Goal: Complete application form: Complete application form

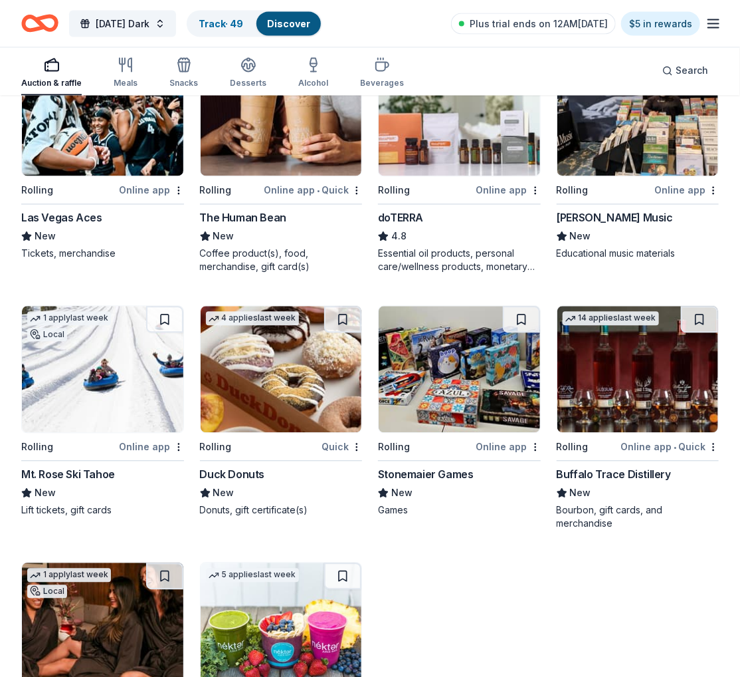
scroll to position [2748, 0]
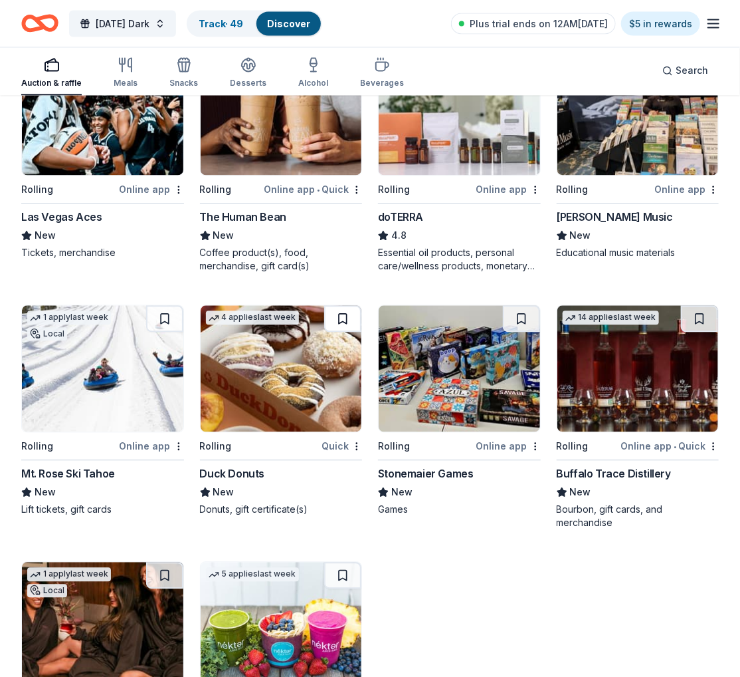
click at [349, 322] on button at bounding box center [342, 319] width 37 height 27
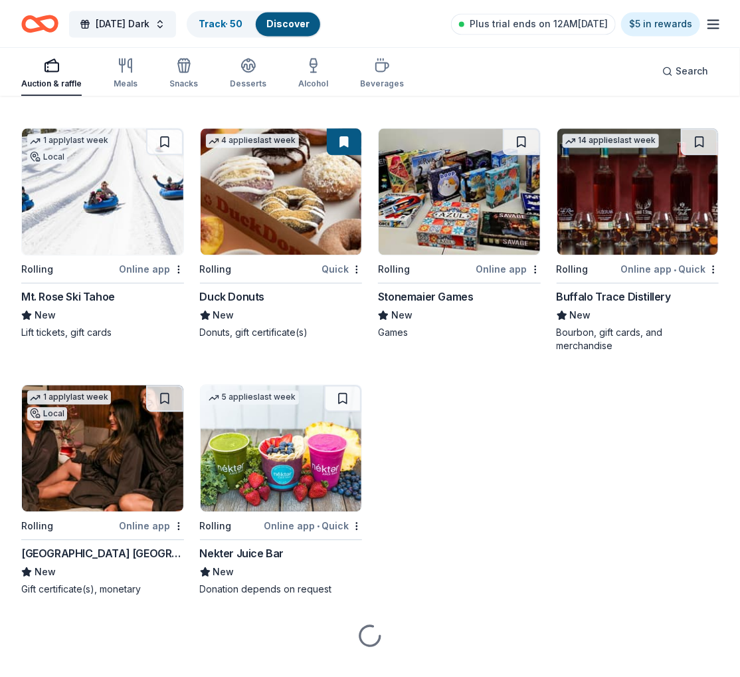
scroll to position [2927, 0]
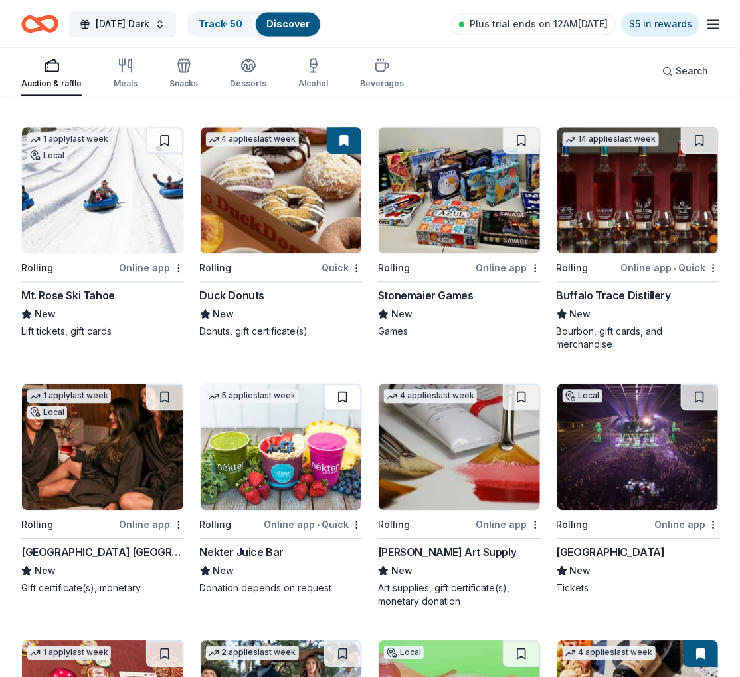
click at [346, 397] on button at bounding box center [342, 396] width 37 height 27
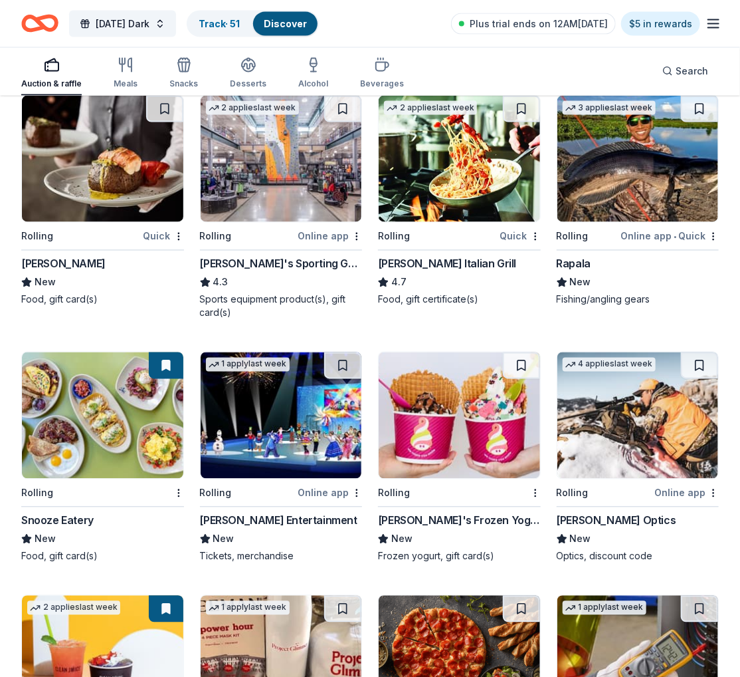
scroll to position [4472, 0]
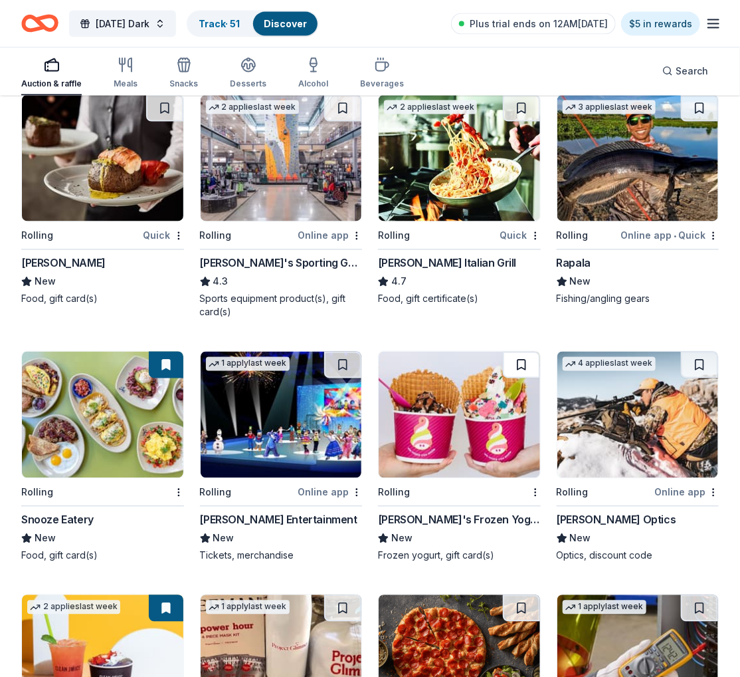
click at [516, 359] on button at bounding box center [521, 365] width 37 height 27
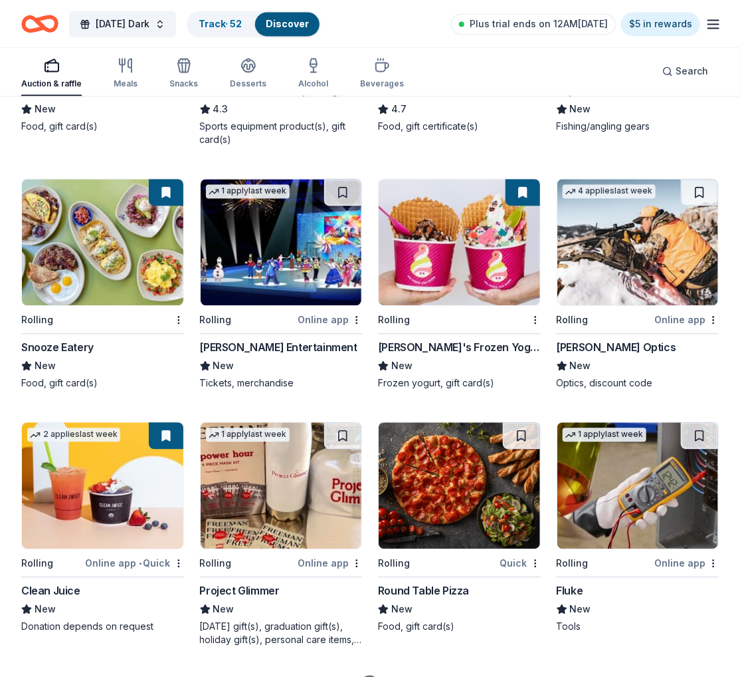
scroll to position [4648, 0]
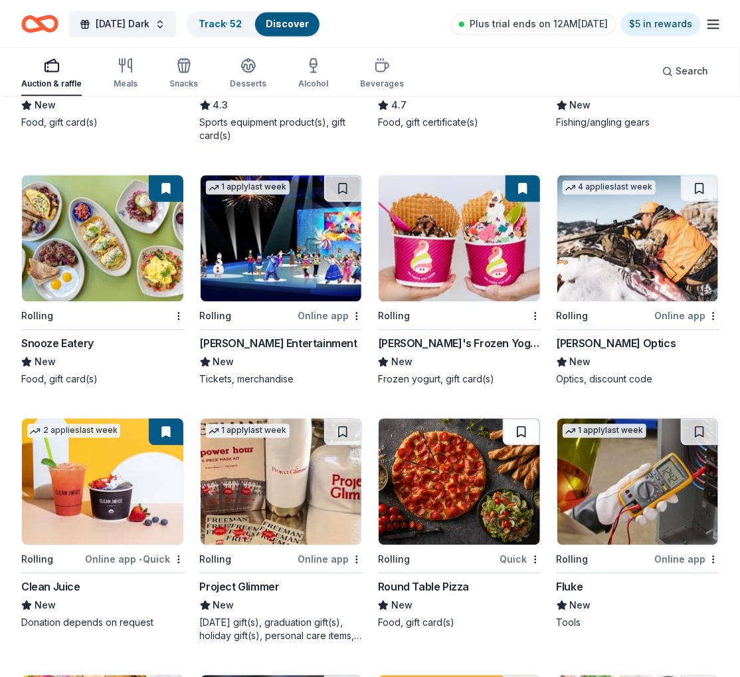
click at [521, 425] on button at bounding box center [521, 431] width 37 height 27
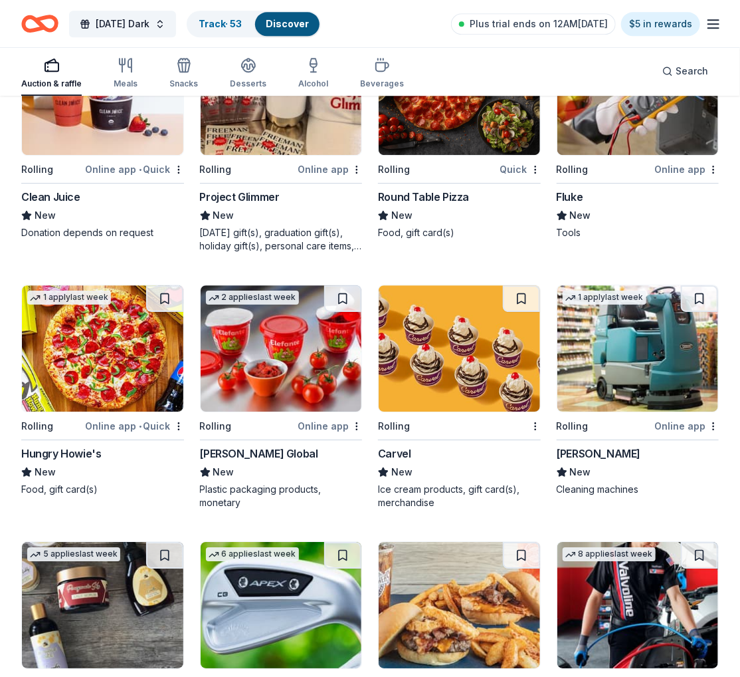
scroll to position [5046, 0]
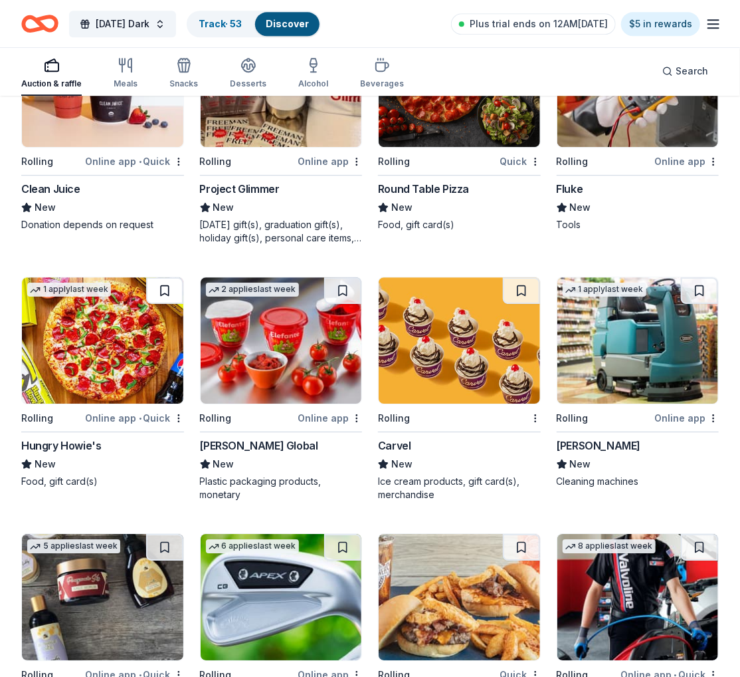
click at [167, 290] on button at bounding box center [164, 290] width 37 height 27
click at [514, 287] on button at bounding box center [521, 290] width 37 height 27
click at [352, 293] on button at bounding box center [342, 290] width 37 height 27
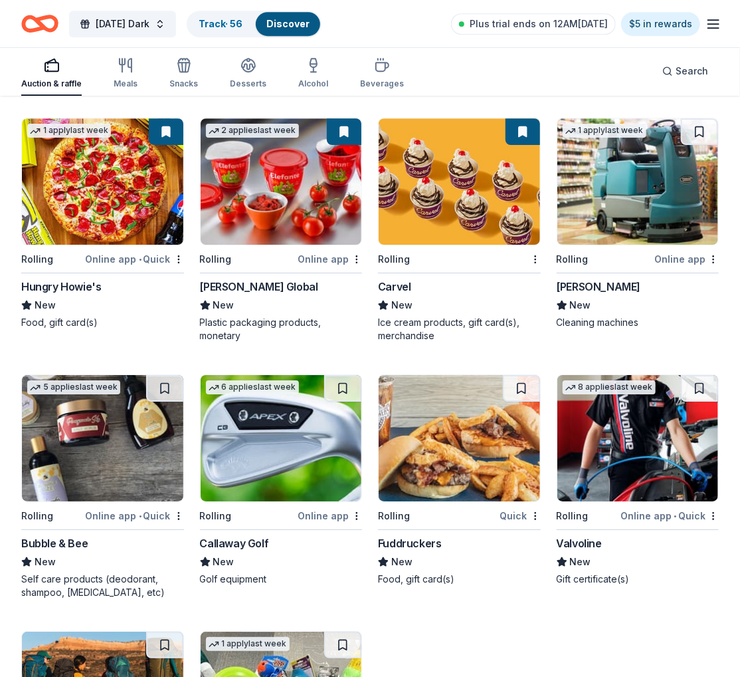
scroll to position [5205, 0]
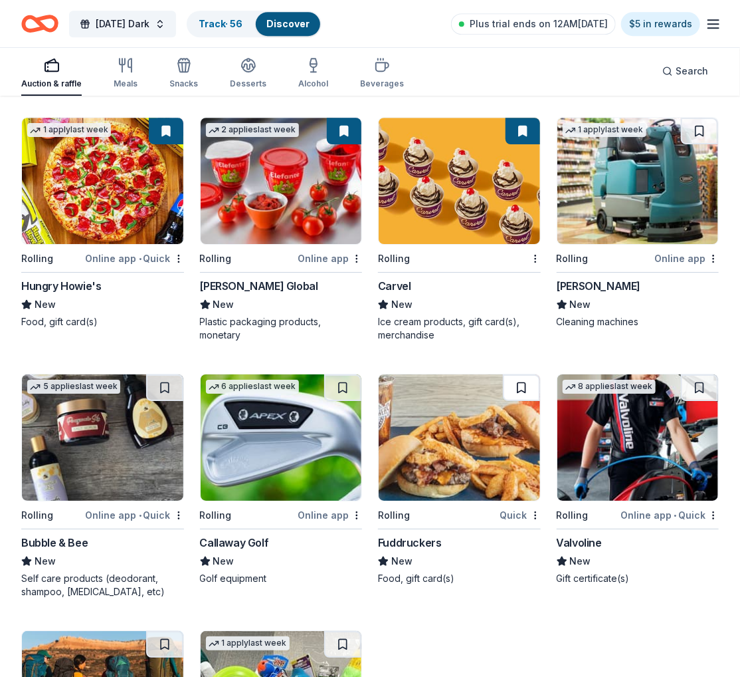
click at [517, 389] on button at bounding box center [521, 387] width 37 height 27
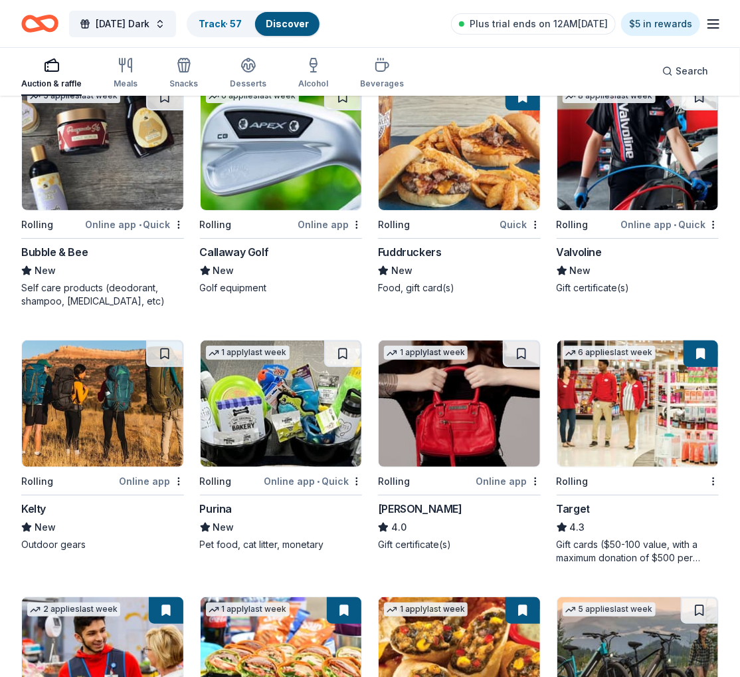
scroll to position [5496, 0]
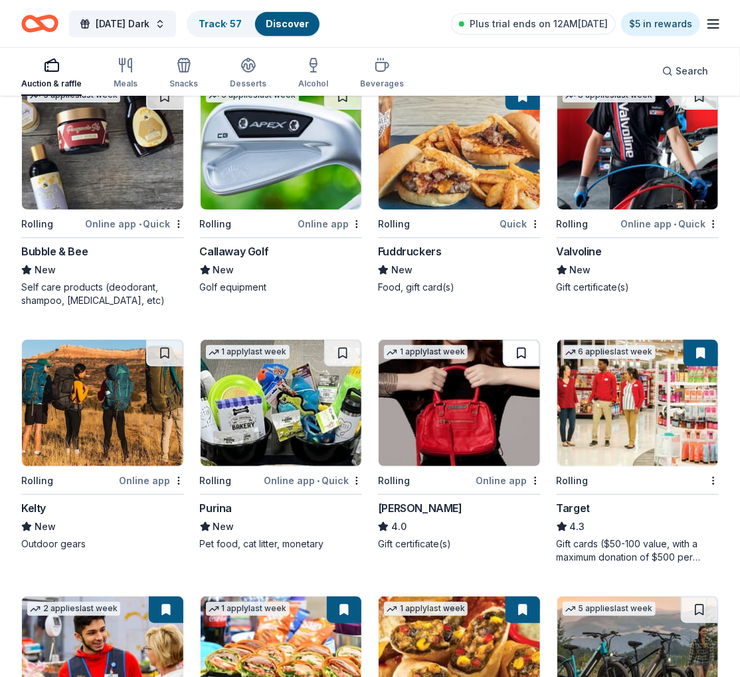
click at [524, 348] on button at bounding box center [521, 353] width 37 height 27
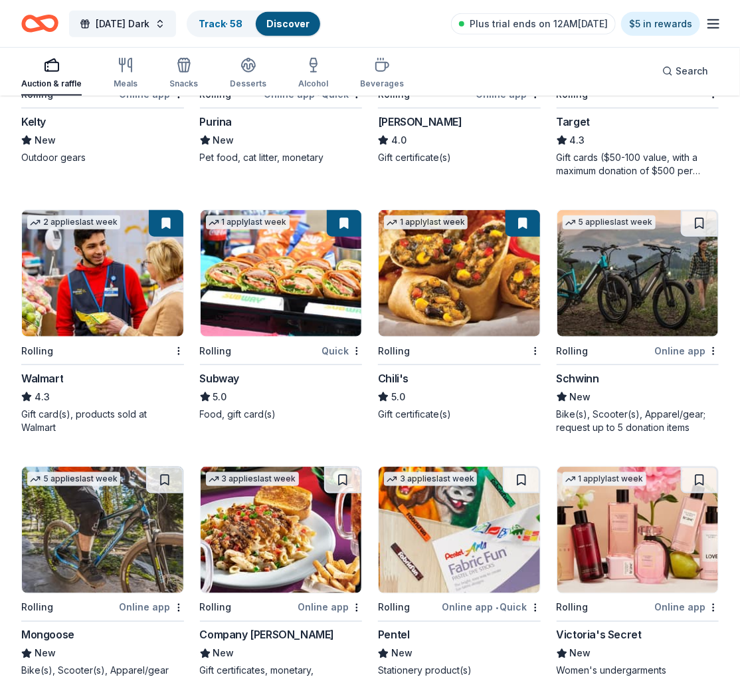
scroll to position [5998, 0]
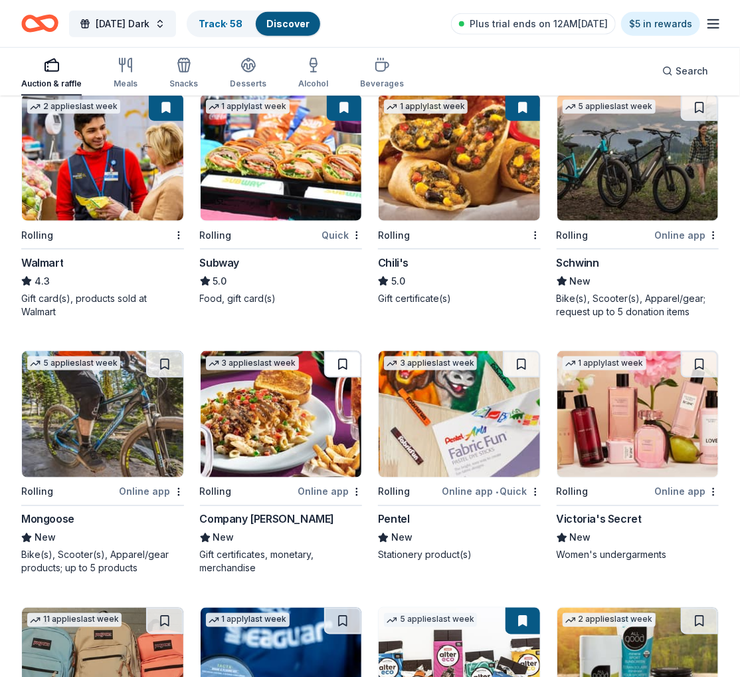
click at [346, 361] on button at bounding box center [342, 364] width 37 height 27
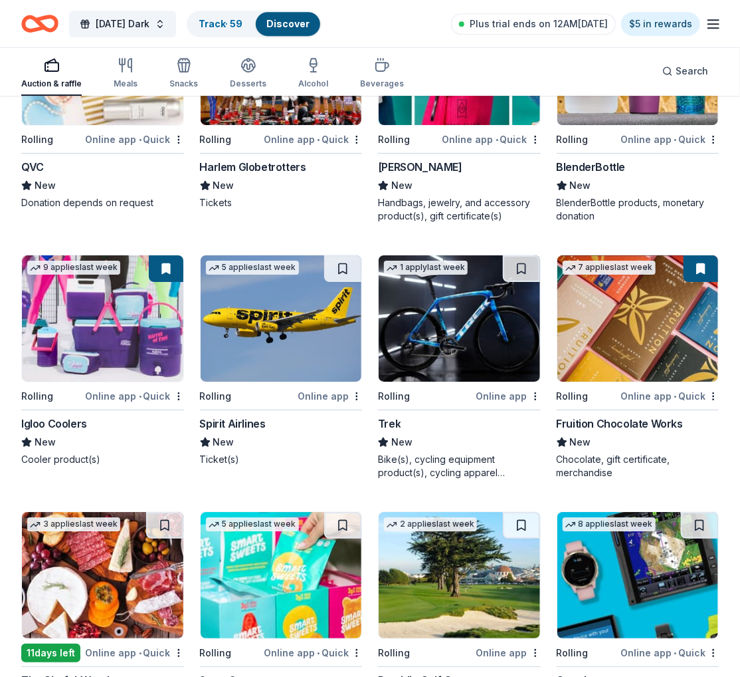
scroll to position [7108, 0]
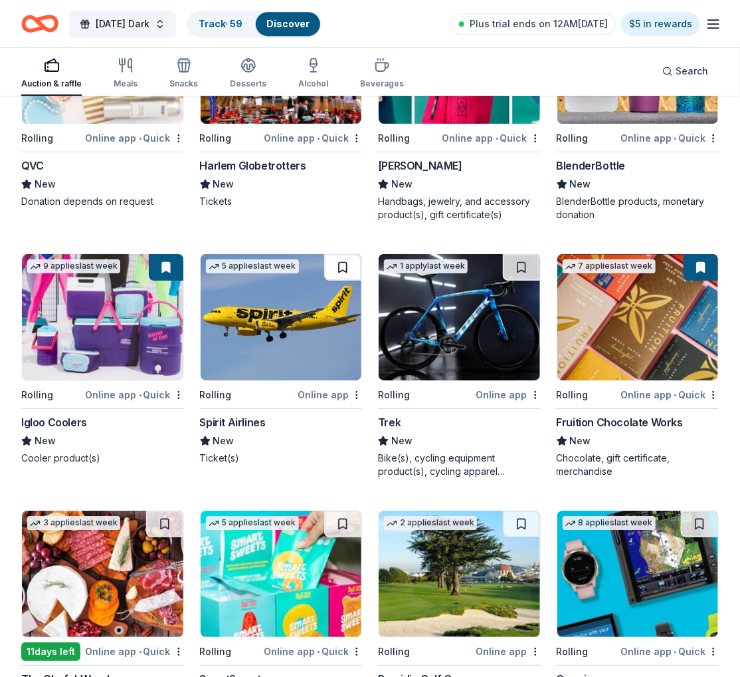
click at [338, 255] on button at bounding box center [342, 267] width 37 height 27
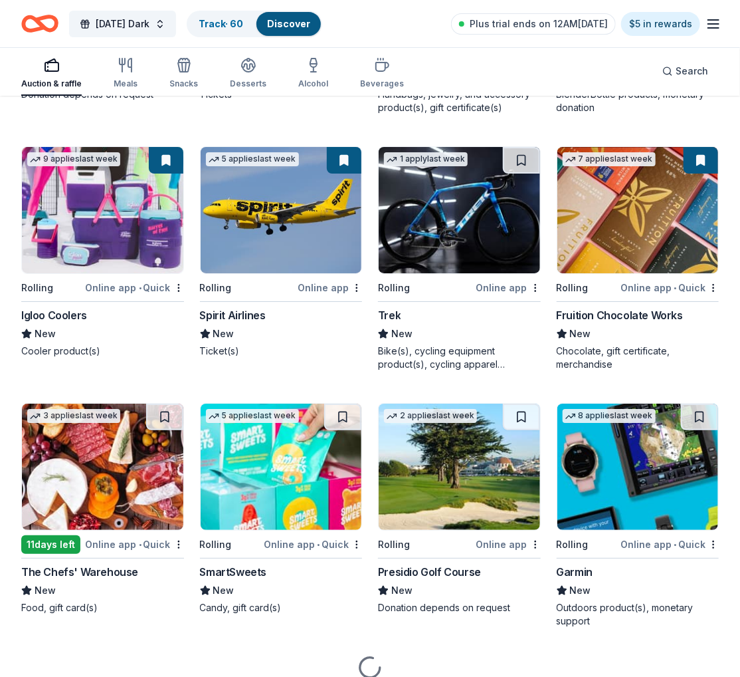
scroll to position [7267, 0]
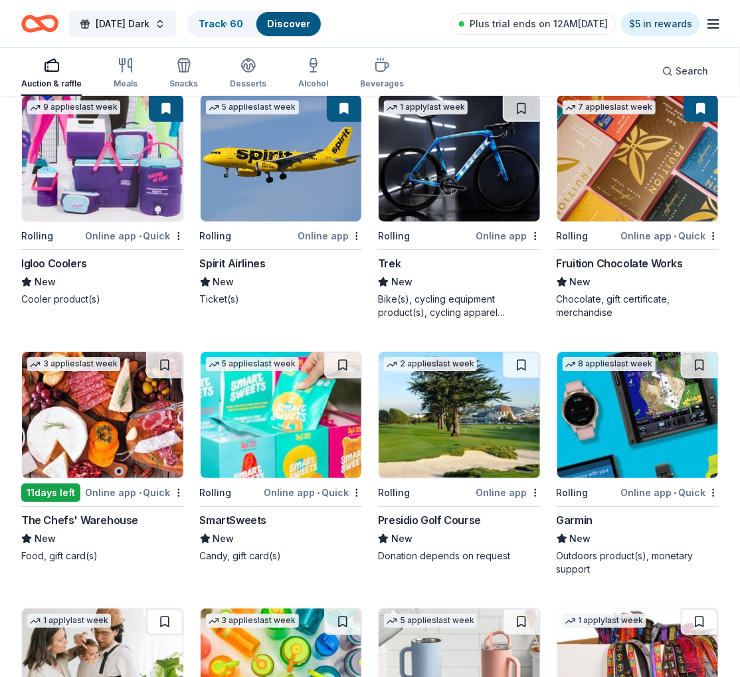
click at [282, 163] on img at bounding box center [282, 158] width 162 height 126
click at [340, 365] on button at bounding box center [342, 365] width 37 height 27
click at [170, 356] on button at bounding box center [164, 365] width 37 height 27
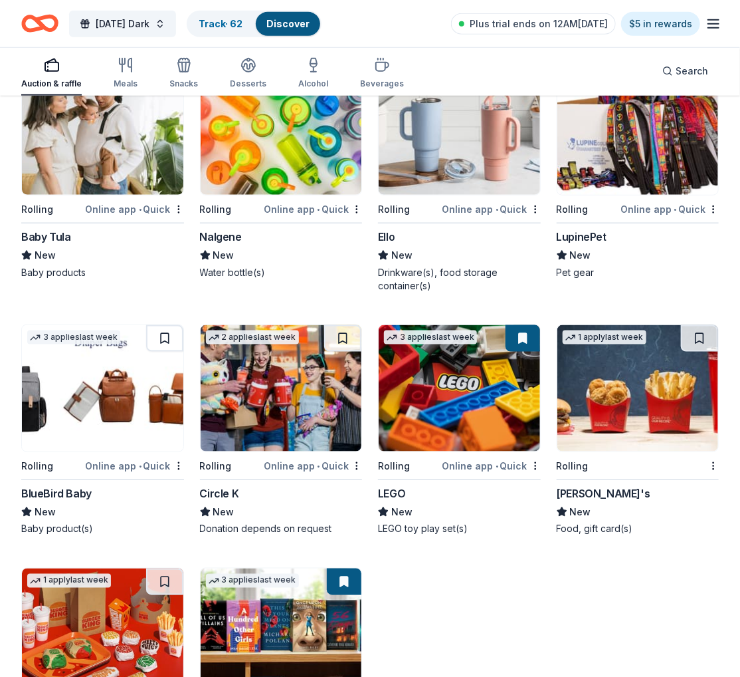
scroll to position [7807, 0]
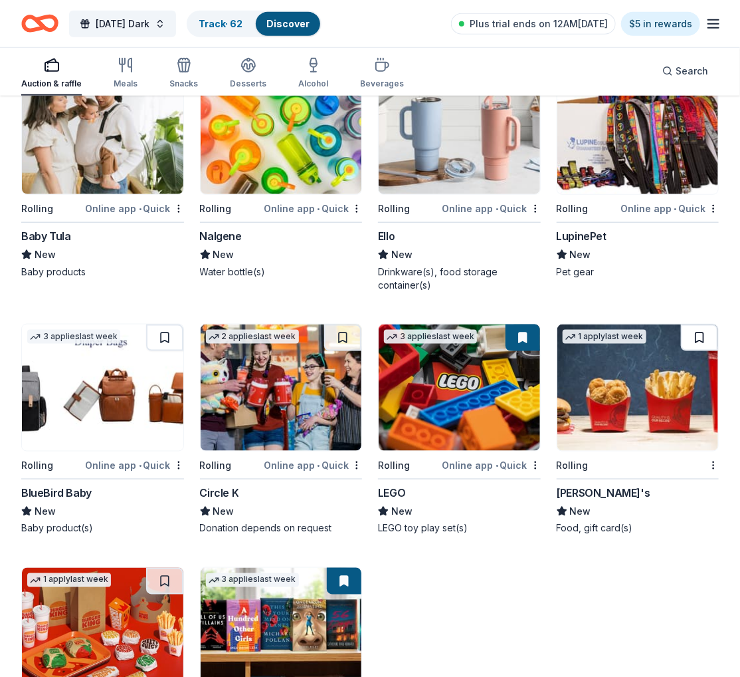
click at [702, 328] on button at bounding box center [699, 337] width 37 height 27
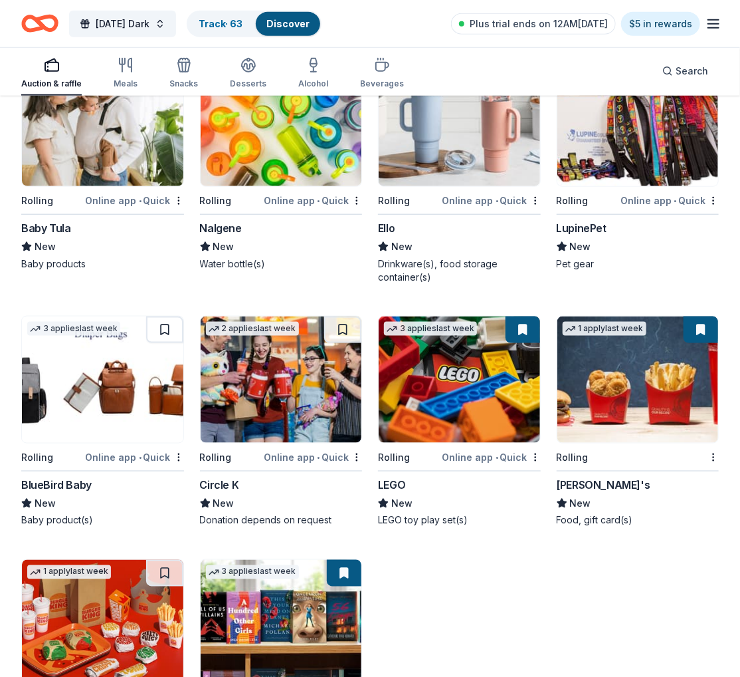
scroll to position [8010, 0]
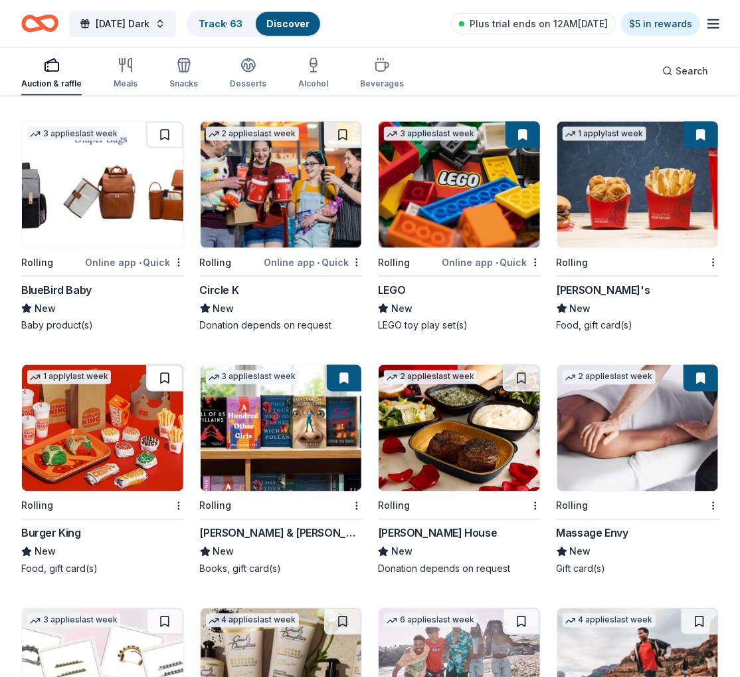
click at [165, 370] on button at bounding box center [164, 378] width 37 height 27
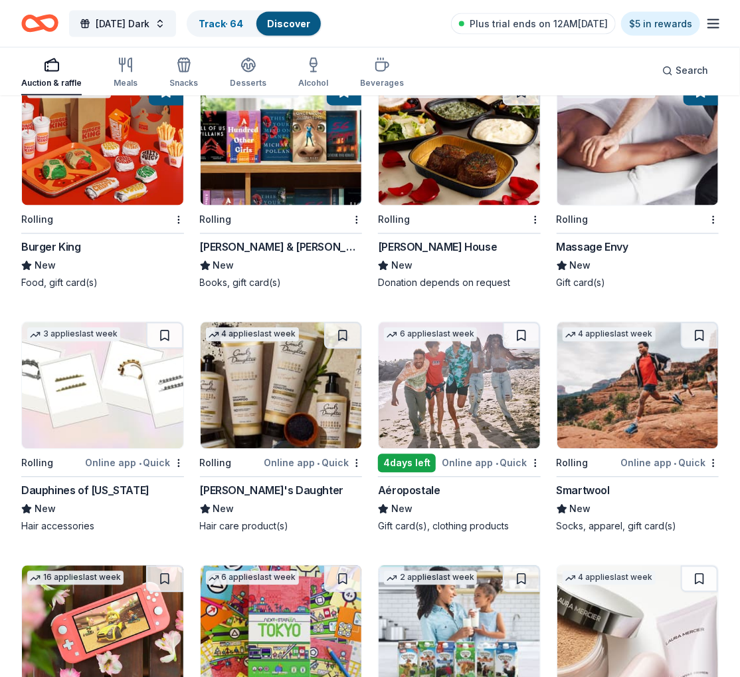
scroll to position [8296, 0]
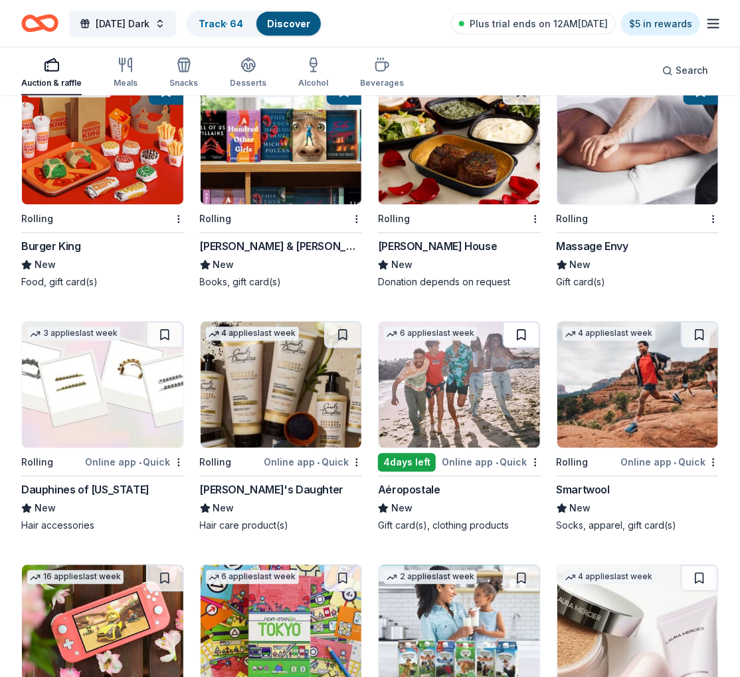
click at [522, 328] on button at bounding box center [521, 335] width 37 height 27
click at [699, 328] on button at bounding box center [699, 335] width 37 height 27
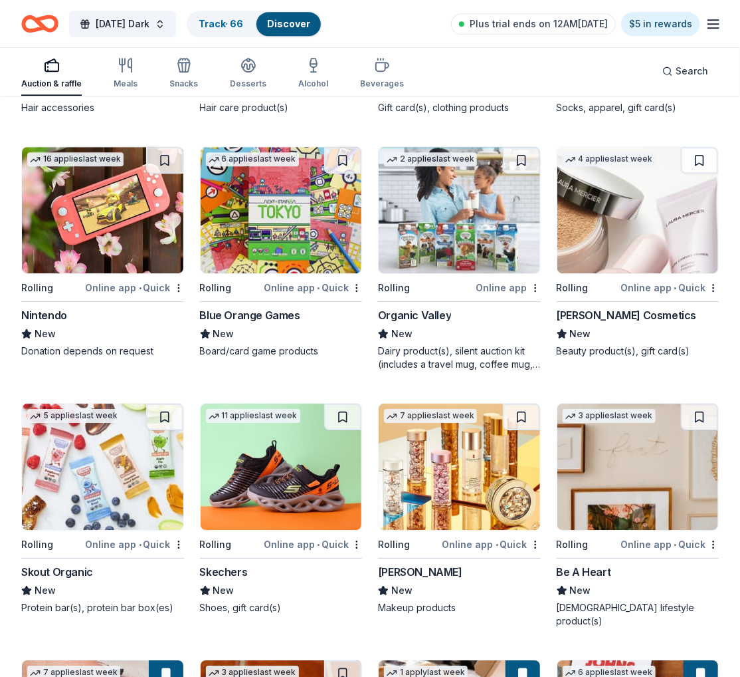
scroll to position [8714, 0]
click at [521, 161] on button at bounding box center [521, 160] width 37 height 27
click at [449, 219] on img at bounding box center [460, 210] width 162 height 126
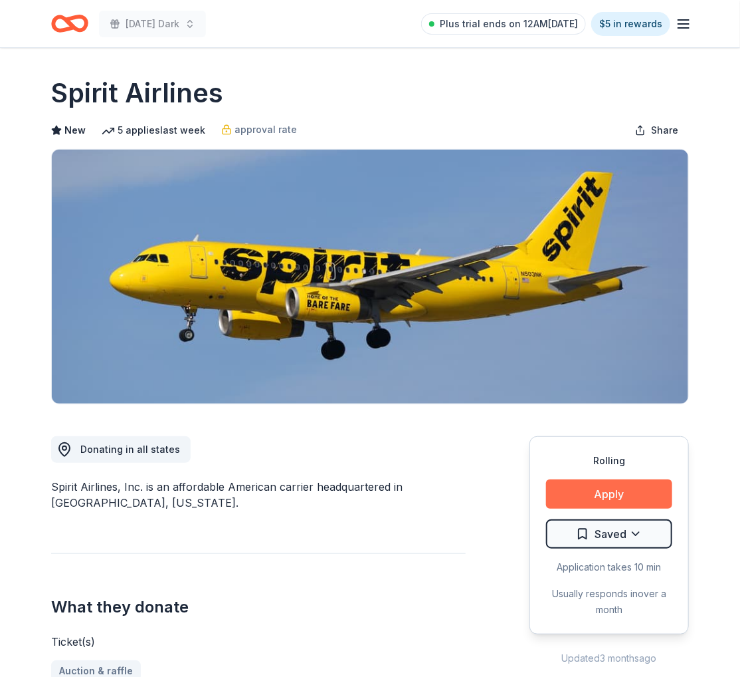
click at [572, 488] on button "Apply" at bounding box center [609, 493] width 126 height 29
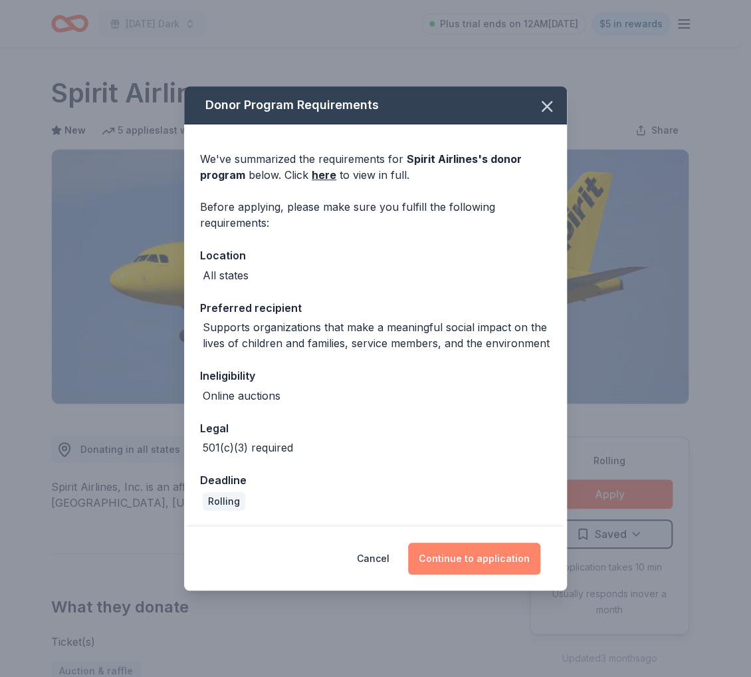
click at [498, 554] on button "Continue to application" at bounding box center [474, 558] width 132 height 32
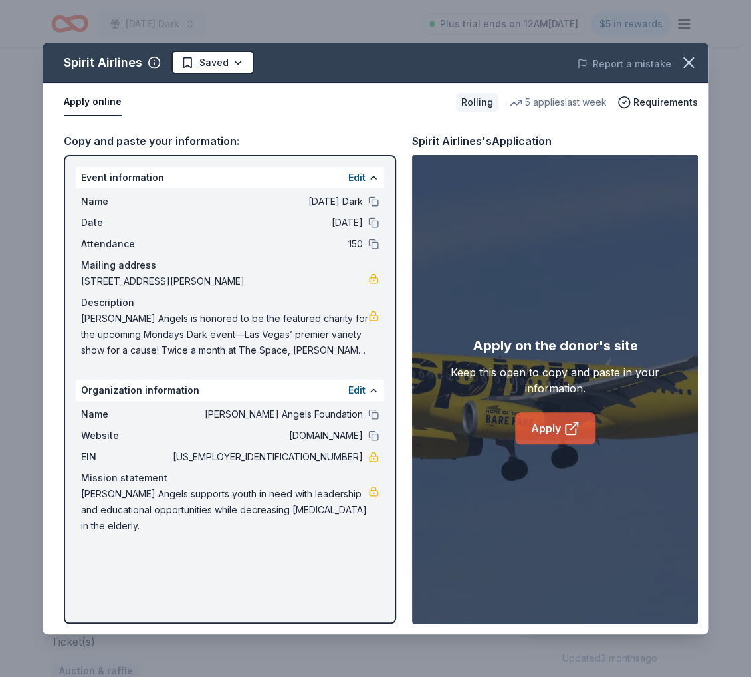
click at [556, 436] on link "Apply" at bounding box center [555, 428] width 80 height 32
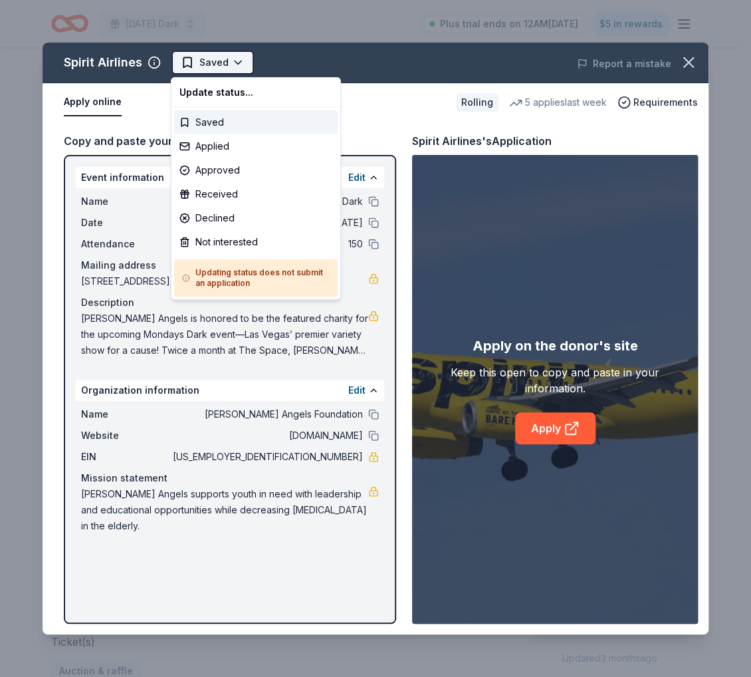
click at [245, 66] on html "Monday's Dark Plus trial ends on 12AM, 9/3 $5 in rewards Rolling Share Spirit A…" at bounding box center [375, 338] width 751 height 677
click at [221, 147] on div "Applied" at bounding box center [255, 146] width 163 height 24
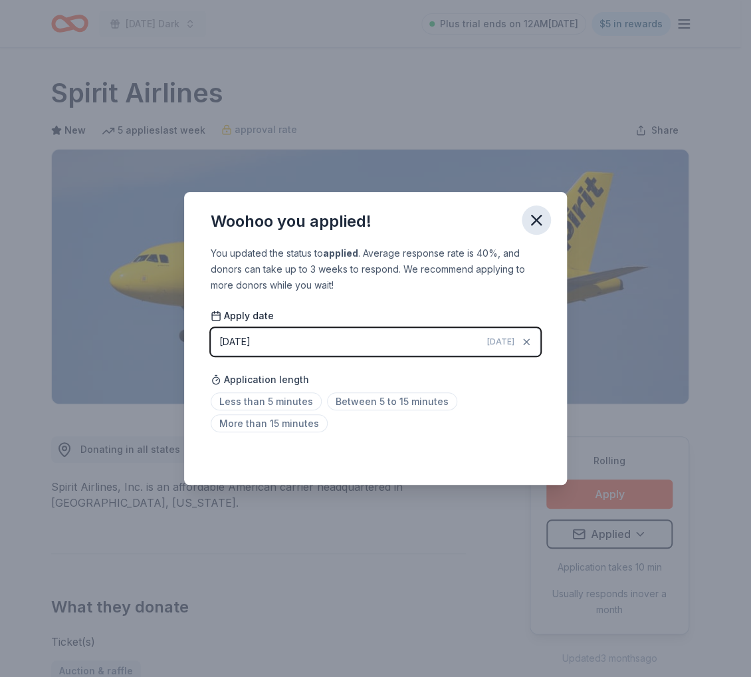
click at [532, 219] on icon "button" at bounding box center [536, 220] width 19 height 19
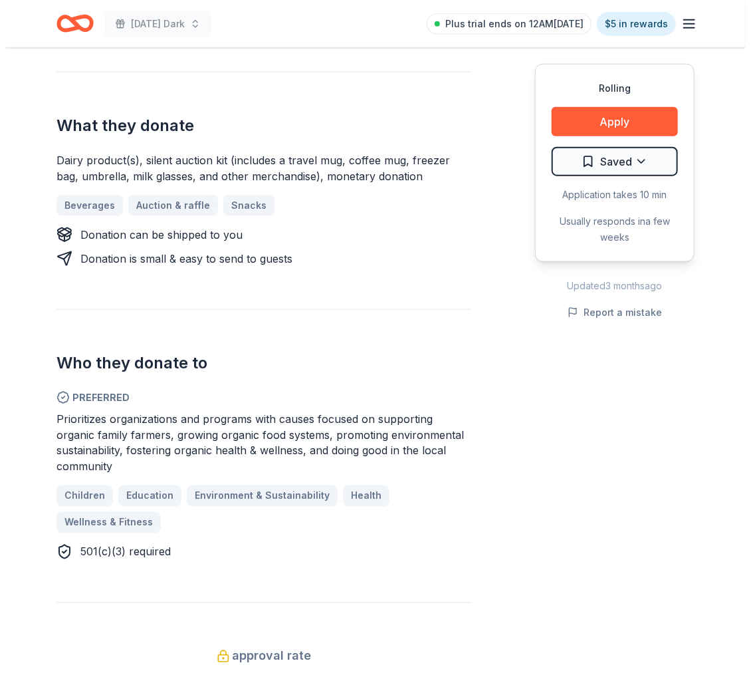
scroll to position [489, 0]
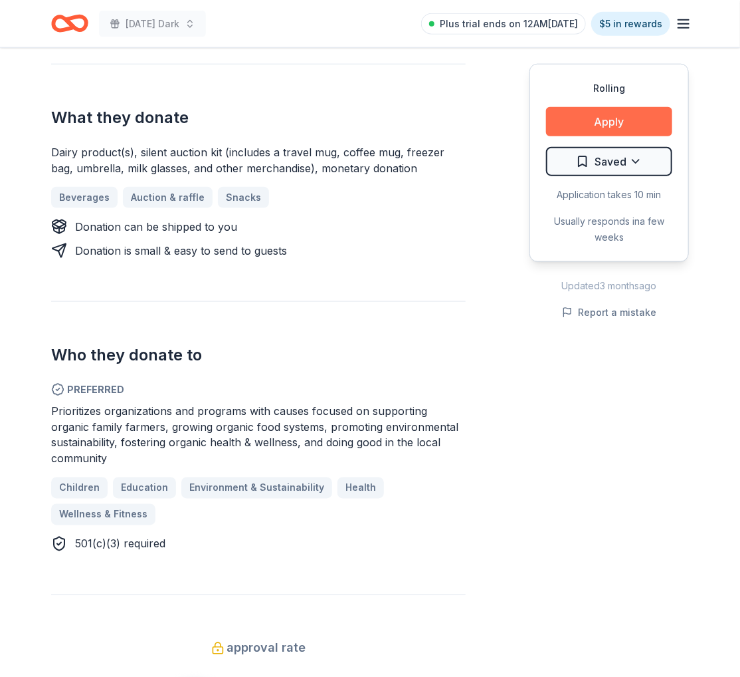
click at [647, 126] on button "Apply" at bounding box center [609, 121] width 126 height 29
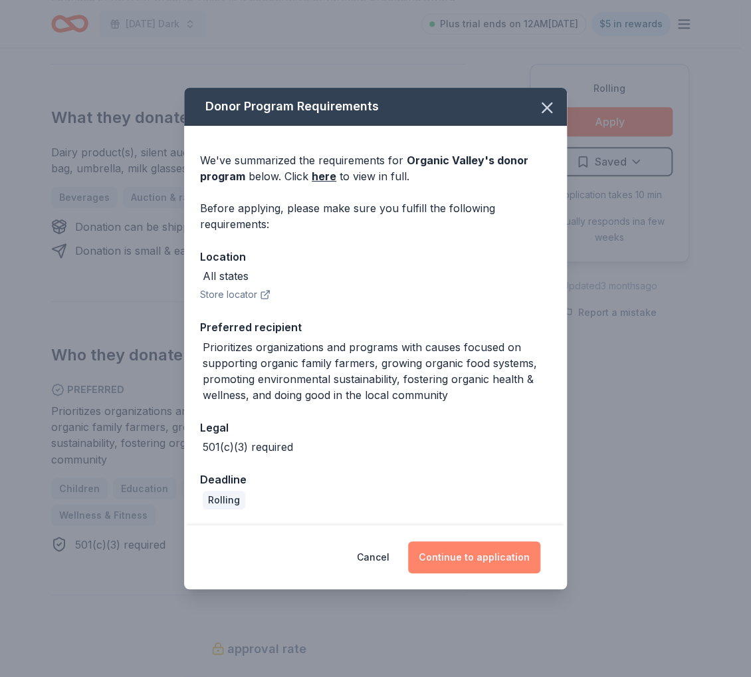
click at [468, 544] on button "Continue to application" at bounding box center [474, 557] width 132 height 32
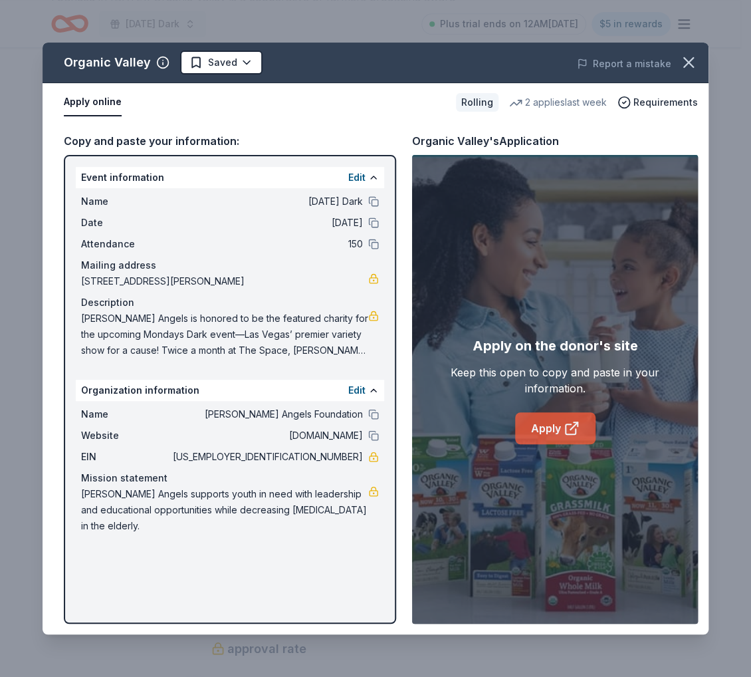
click at [578, 426] on icon at bounding box center [572, 428] width 16 height 16
